Goal: Use online tool/utility: Utilize a website feature to perform a specific function

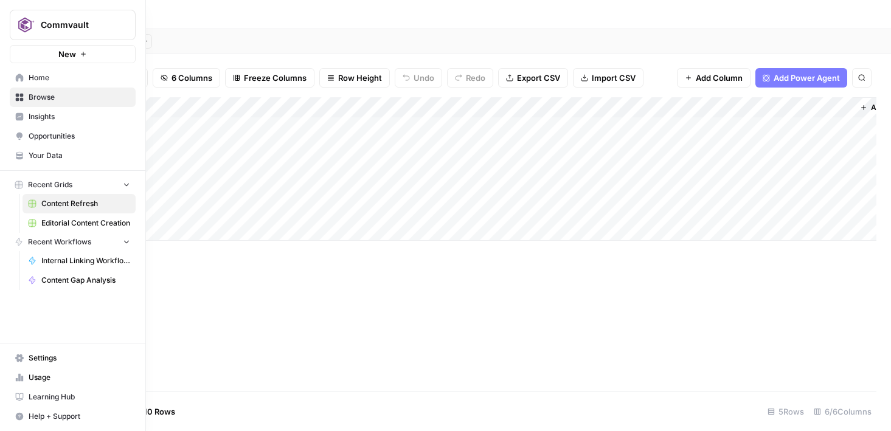
click at [24, 77] on link "Home" at bounding box center [73, 77] width 126 height 19
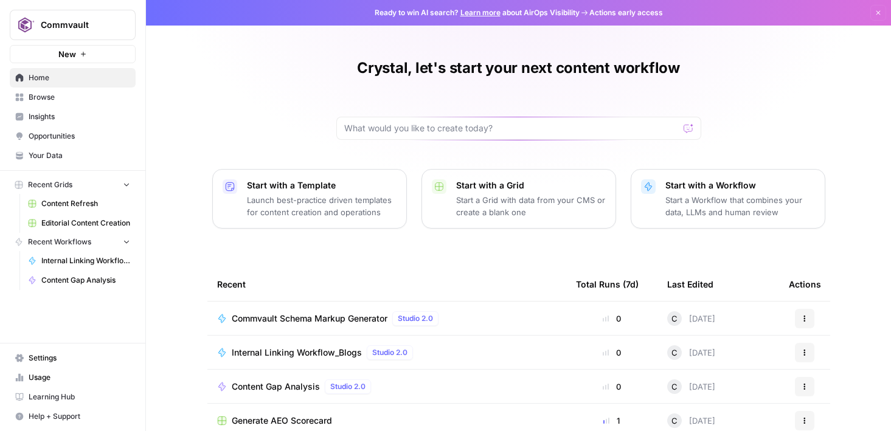
click at [67, 283] on span "Content Gap Analysis" at bounding box center [85, 280] width 89 height 11
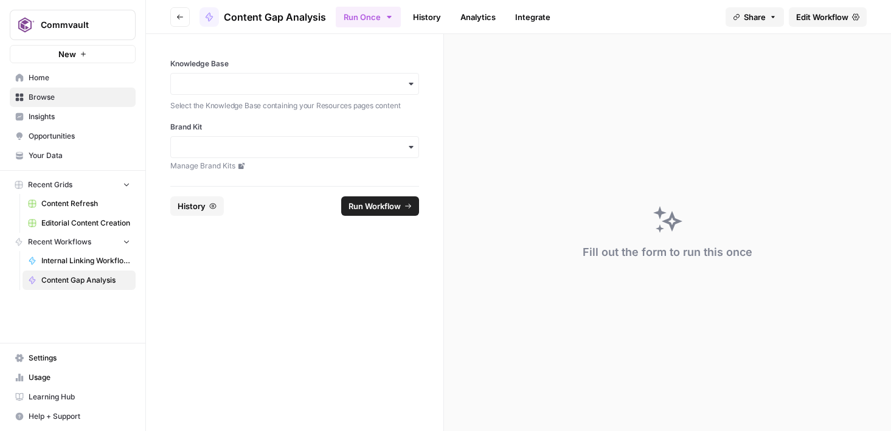
click at [223, 75] on div "button" at bounding box center [294, 84] width 249 height 22
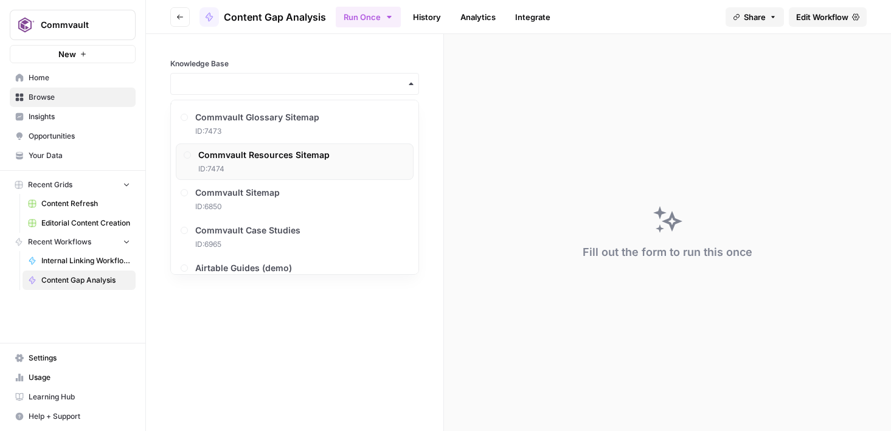
click at [255, 160] on span "Commvault Resources Sitemap" at bounding box center [263, 155] width 131 height 12
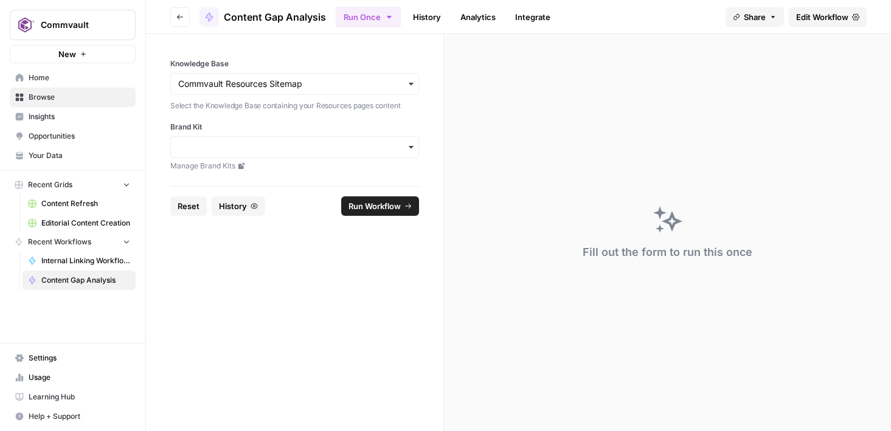
click at [256, 136] on div "button" at bounding box center [294, 147] width 249 height 22
click at [234, 180] on div "Commvault" at bounding box center [294, 179] width 247 height 23
click at [373, 204] on span "Run Workflow" at bounding box center [374, 206] width 52 height 12
click at [432, 24] on link "History" at bounding box center [426, 16] width 43 height 19
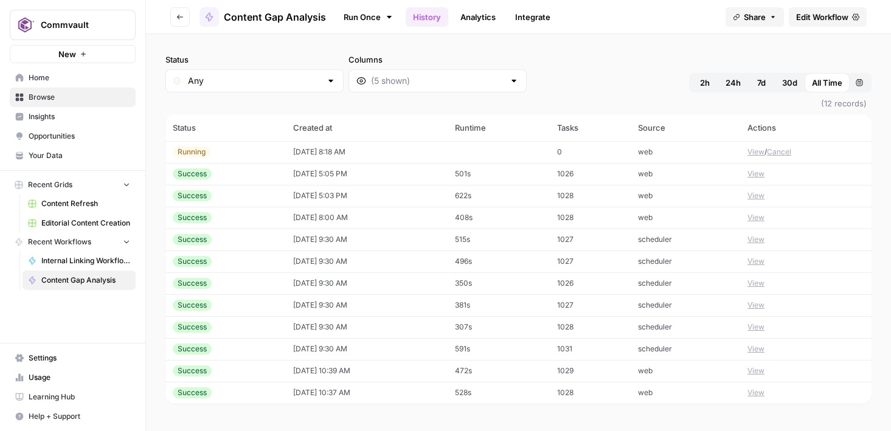
click at [188, 174] on div "Success" at bounding box center [192, 173] width 39 height 11
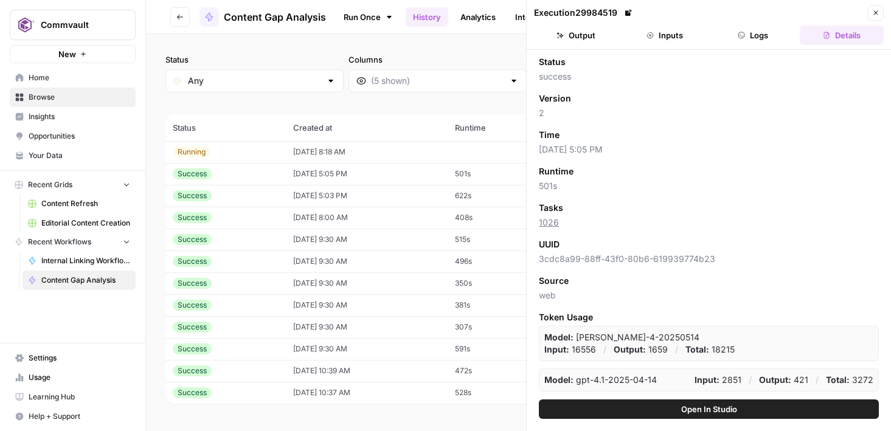
click at [574, 37] on button "Output" at bounding box center [576, 35] width 84 height 19
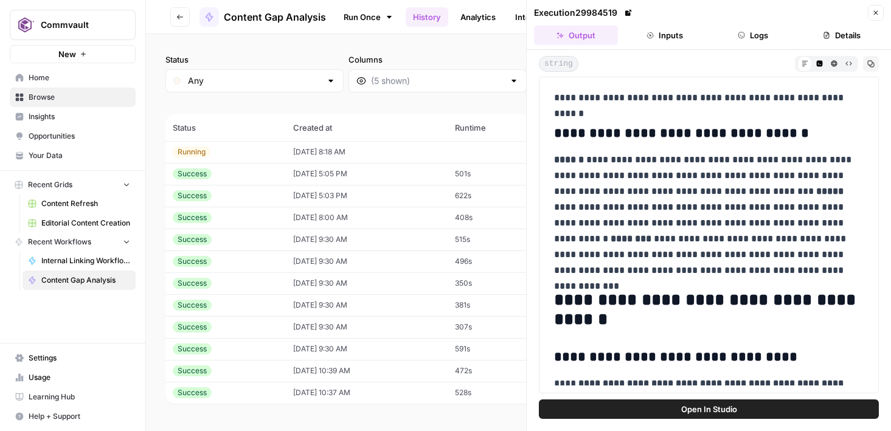
scroll to position [728, 0]
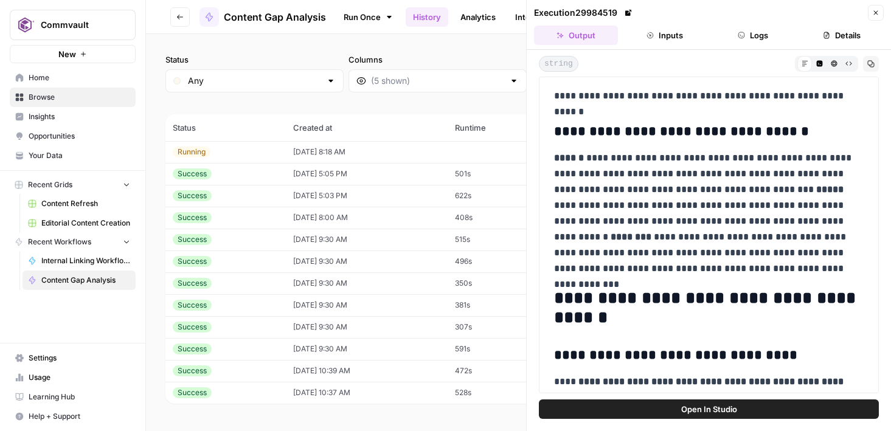
click at [629, 14] on icon at bounding box center [628, 13] width 6 height 6
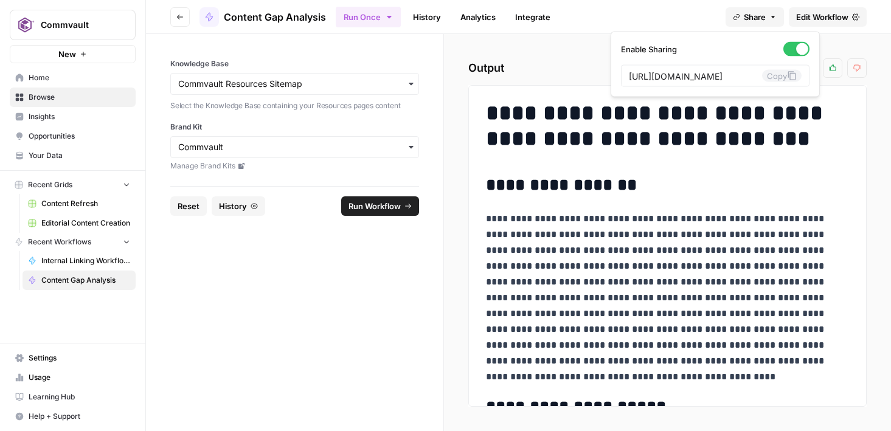
click at [771, 15] on icon "button" at bounding box center [772, 16] width 7 height 7
click at [787, 78] on icon at bounding box center [792, 76] width 10 height 10
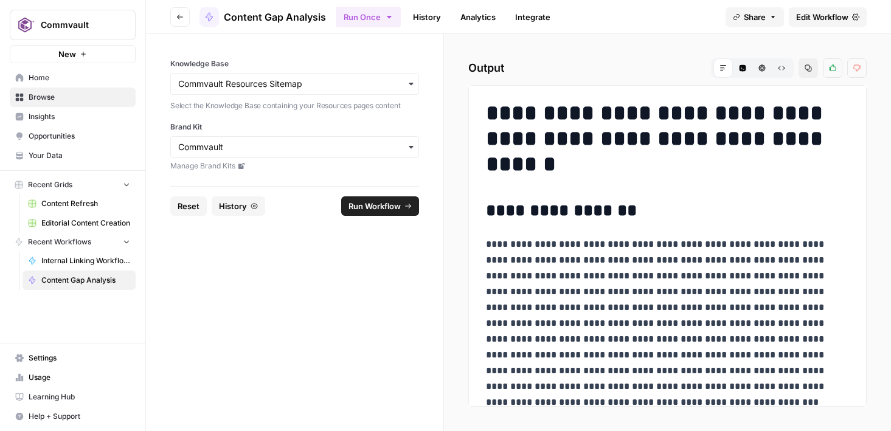
click at [769, 16] on icon "button" at bounding box center [772, 16] width 7 height 7
click at [811, 64] on icon "button" at bounding box center [807, 67] width 7 height 7
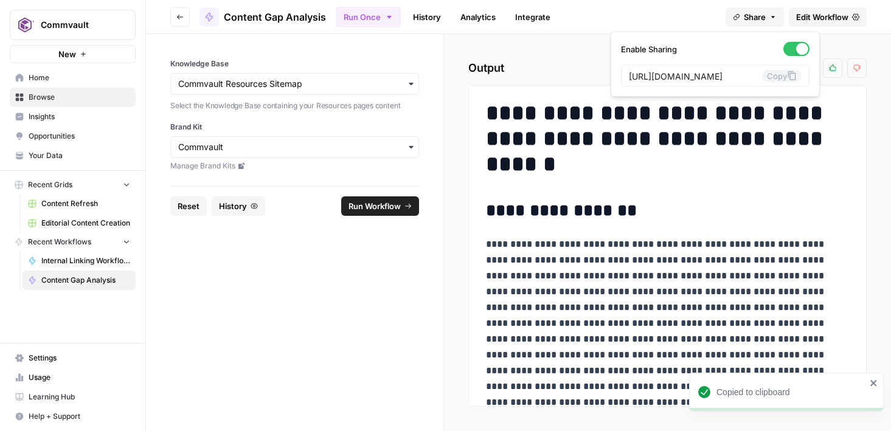
click at [769, 16] on icon "button" at bounding box center [772, 16] width 7 height 7
click at [752, 15] on span "Share" at bounding box center [754, 17] width 22 height 12
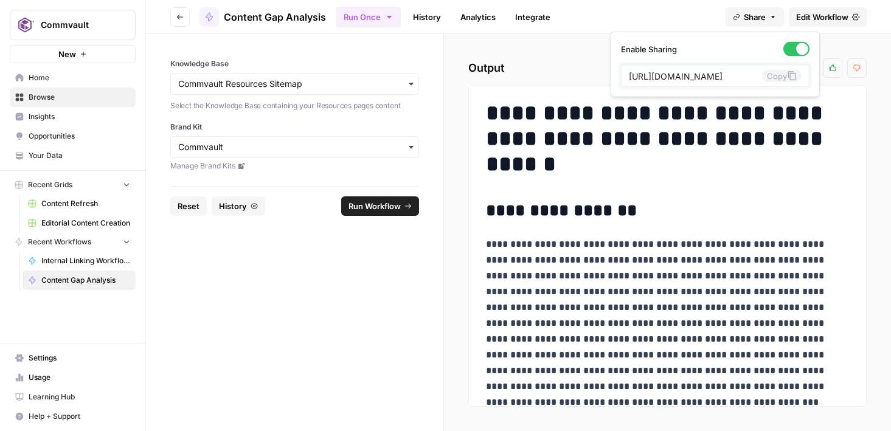
click at [787, 77] on icon at bounding box center [792, 76] width 10 height 10
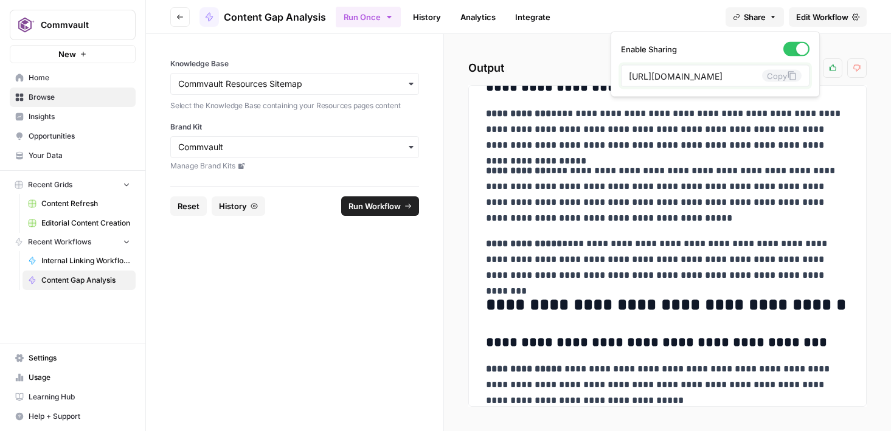
scroll to position [749, 0]
